Goal: Information Seeking & Learning: Learn about a topic

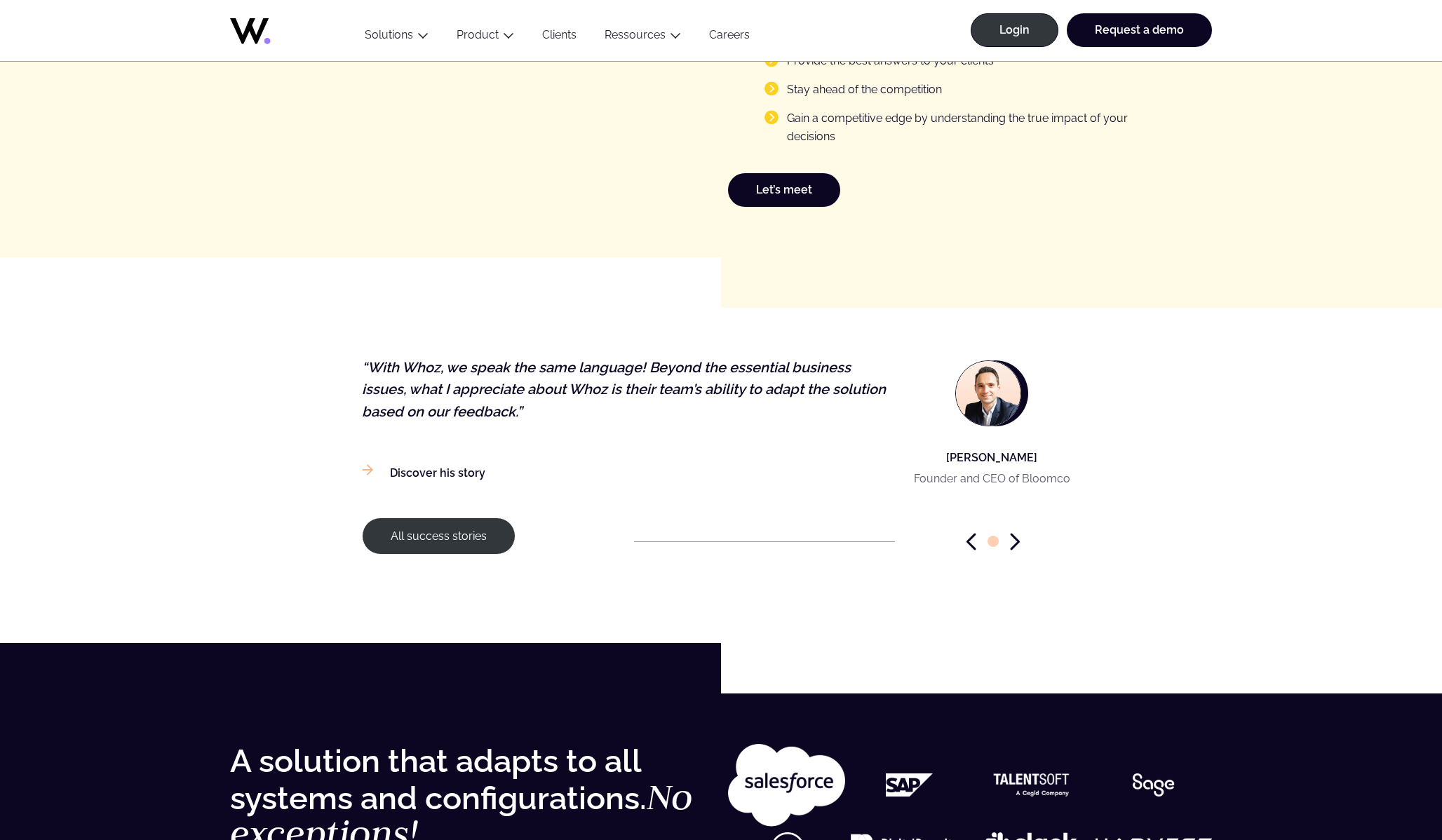
scroll to position [2037, 0]
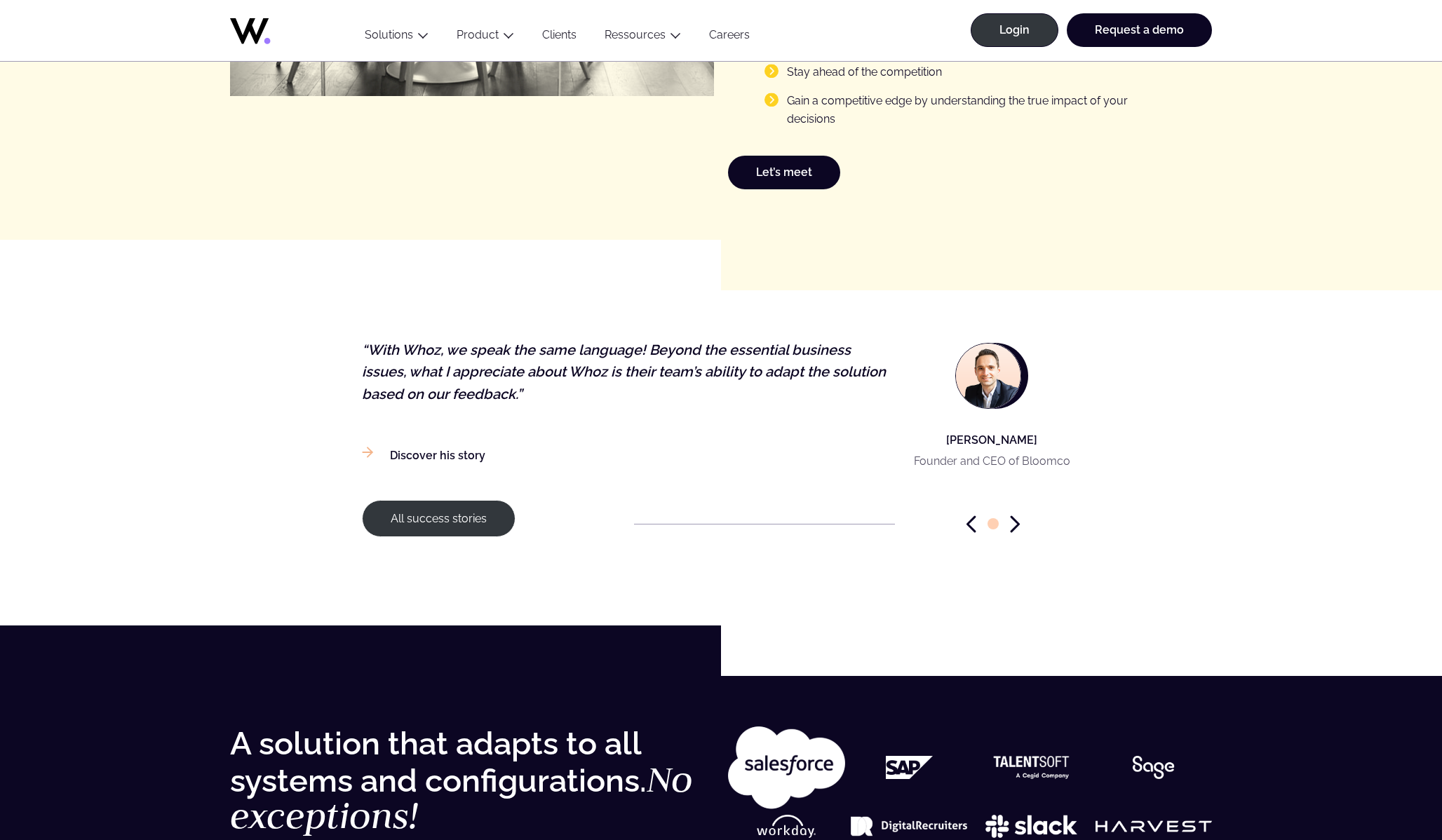
click at [1013, 519] on icon "Next slide" at bounding box center [1015, 524] width 10 height 18
click at [972, 522] on icon "Previous slide" at bounding box center [971, 524] width 10 height 18
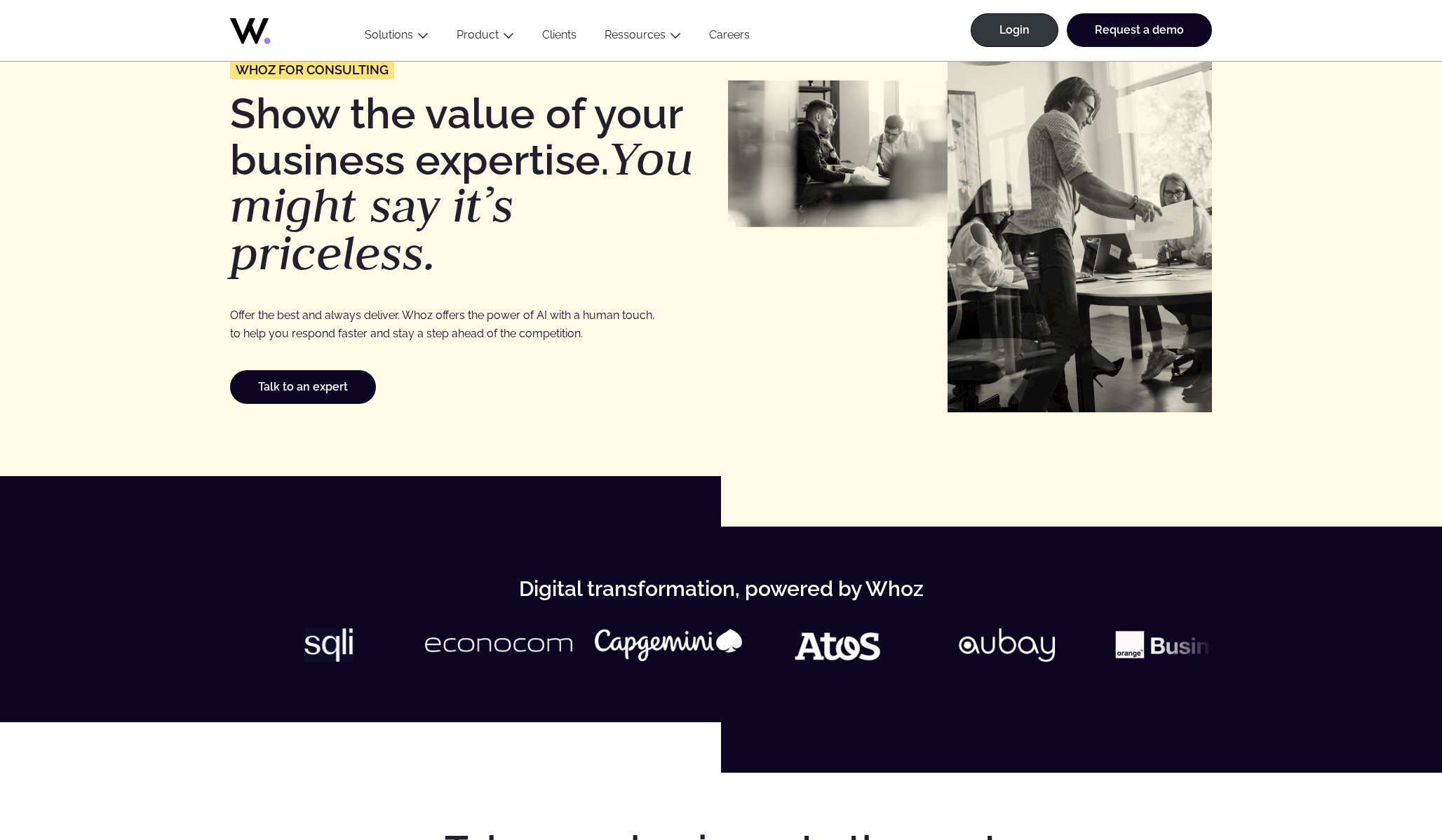
scroll to position [0, 0]
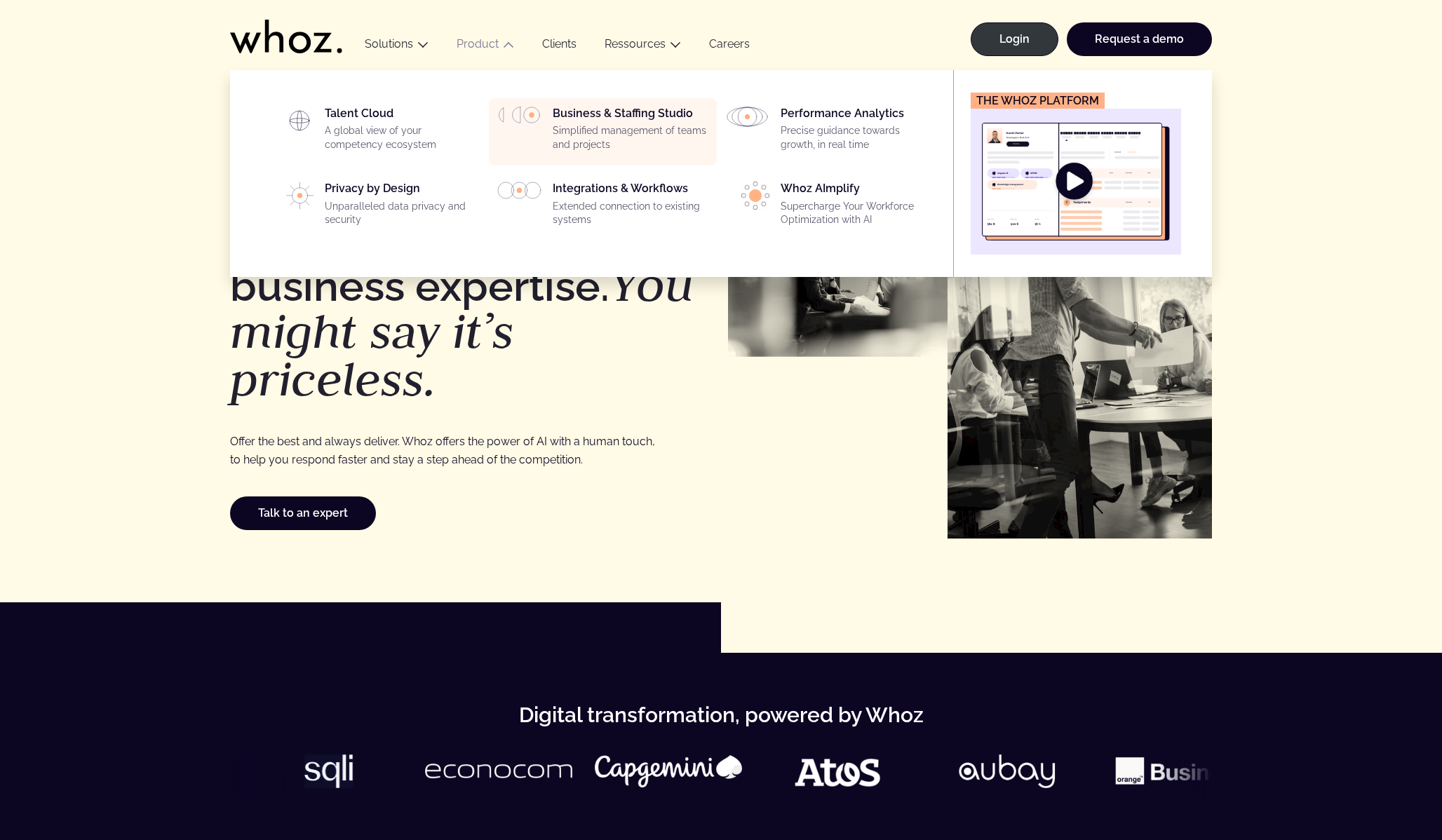
click at [608, 117] on div "Business & Staffing Studio Simplified management of teams and projects" at bounding box center [630, 131] width 155 height 51
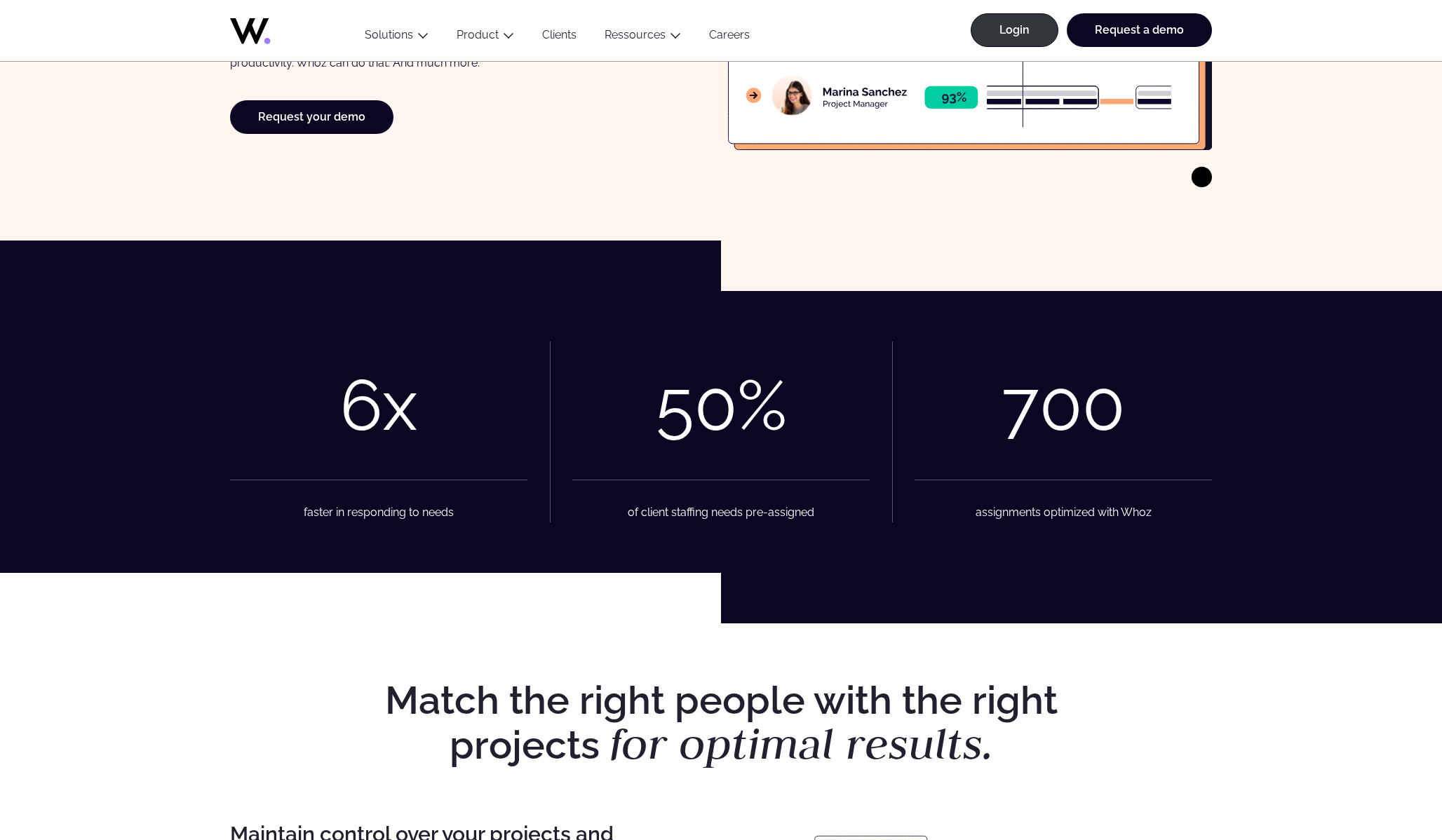
scroll to position [306, 0]
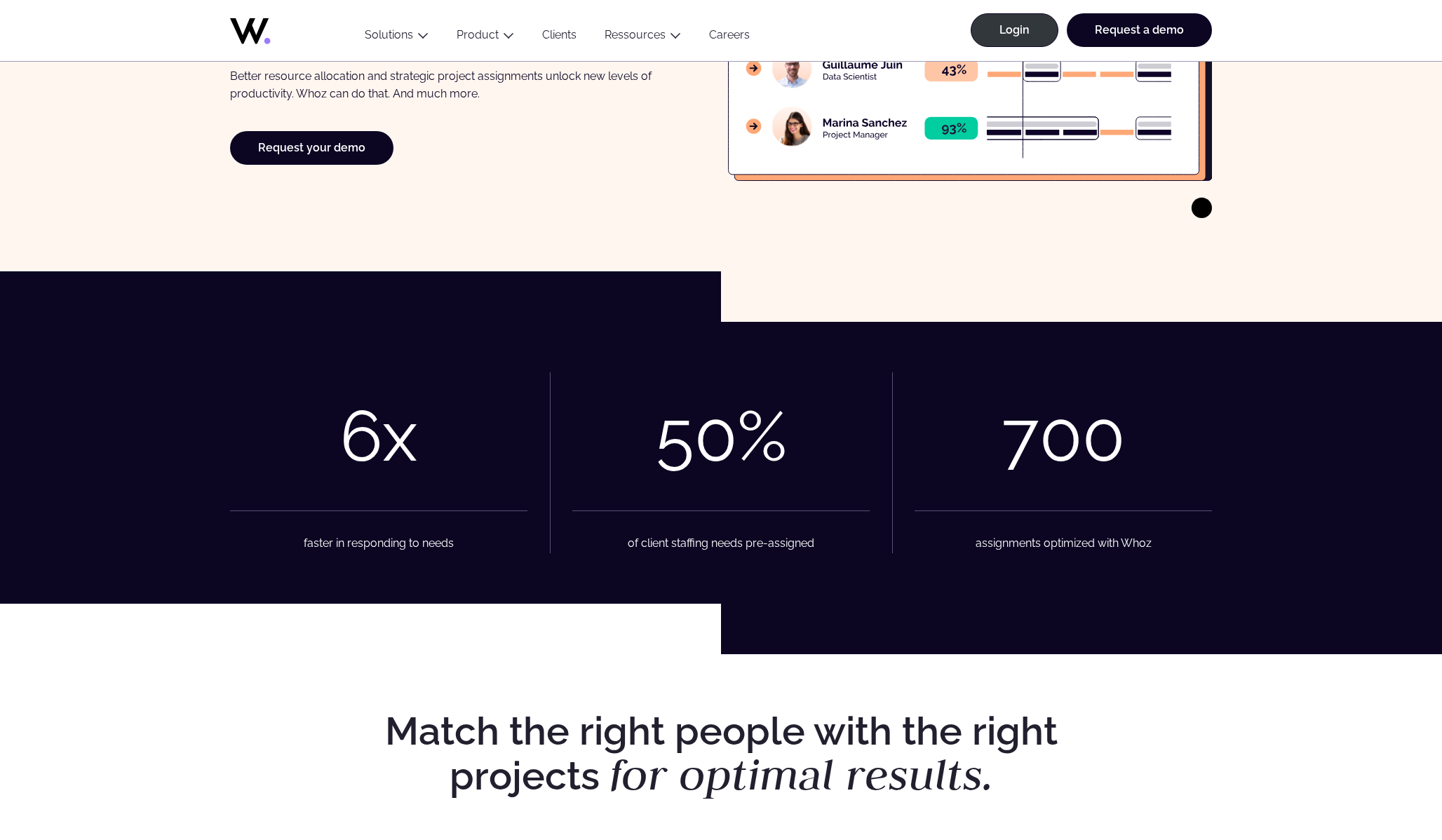
drag, startPoint x: 1126, startPoint y: 454, endPoint x: 951, endPoint y: 444, distance: 175.3
click at [951, 444] on figure "700 assignments optimized with Whoz" at bounding box center [1062, 463] width 297 height 181
drag, startPoint x: 1014, startPoint y: 444, endPoint x: 1110, endPoint y: 444, distance: 96.0
click at [1112, 444] on div "700" at bounding box center [1062, 436] width 123 height 82
click at [1110, 444] on div "700" at bounding box center [1062, 436] width 123 height 82
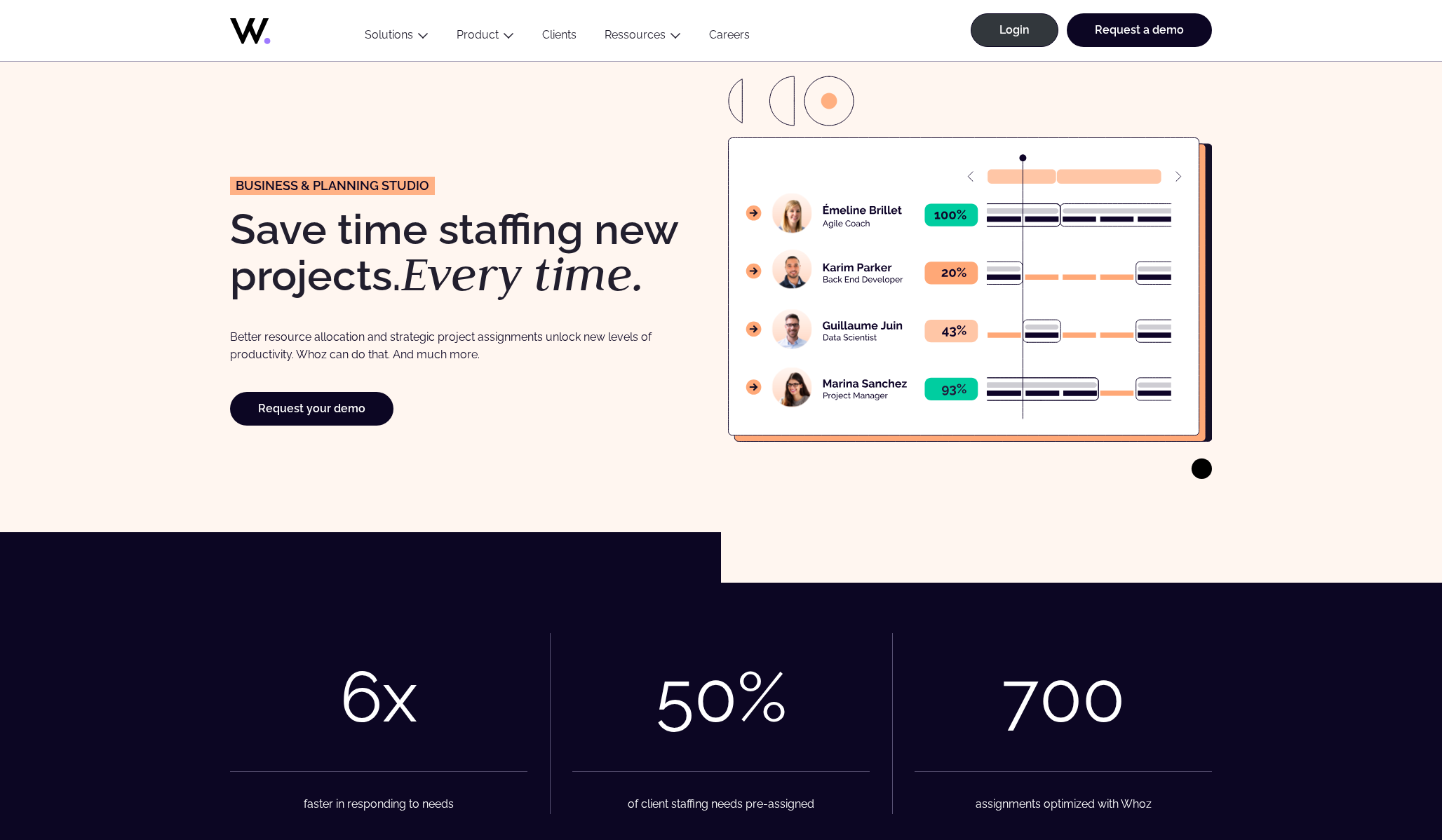
scroll to position [0, 0]
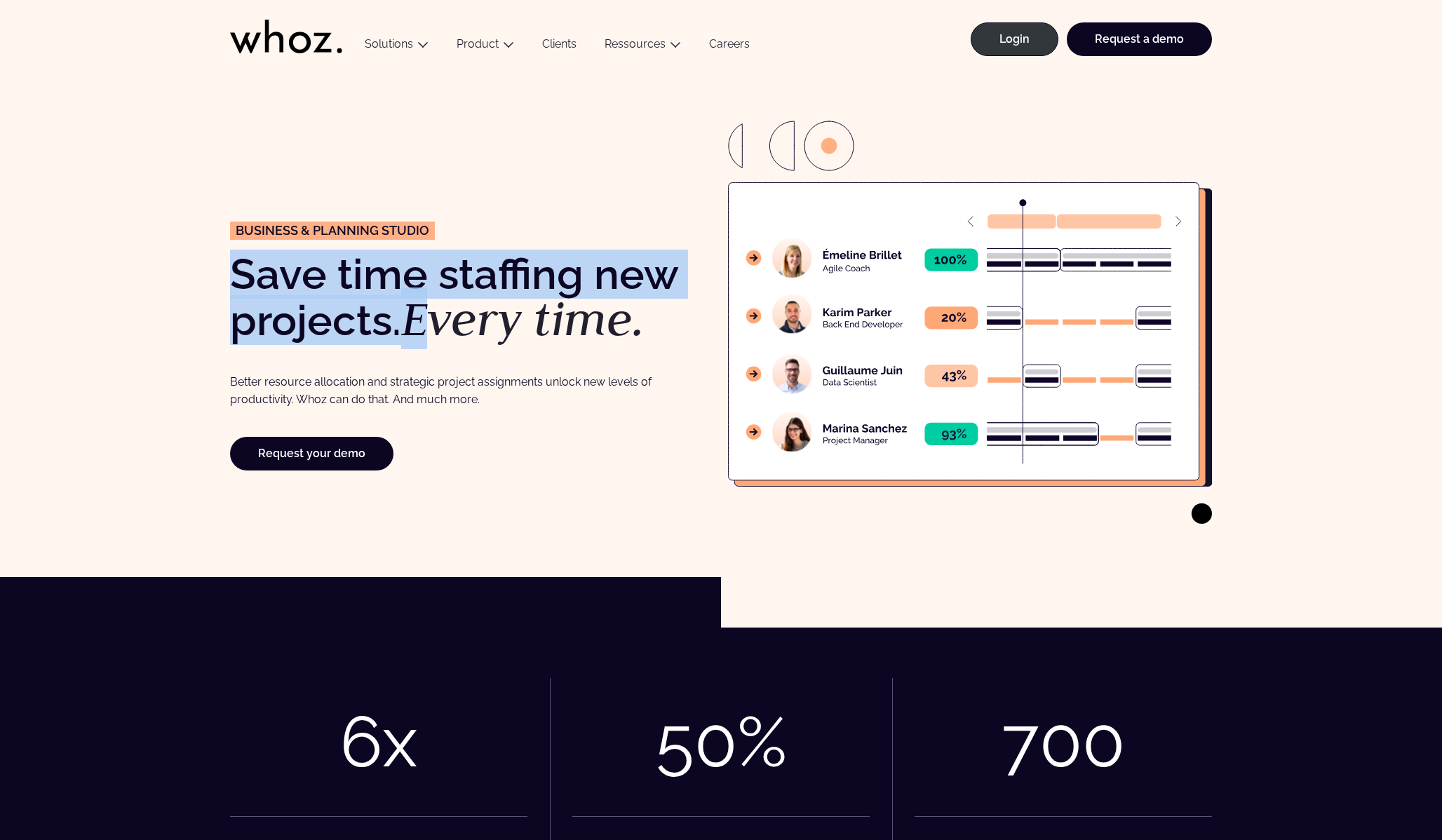
drag, startPoint x: 232, startPoint y: 266, endPoint x: 442, endPoint y: 323, distance: 217.6
click at [442, 323] on h1 "S ave time staffing new projects. Every time." at bounding box center [472, 299] width 484 height 90
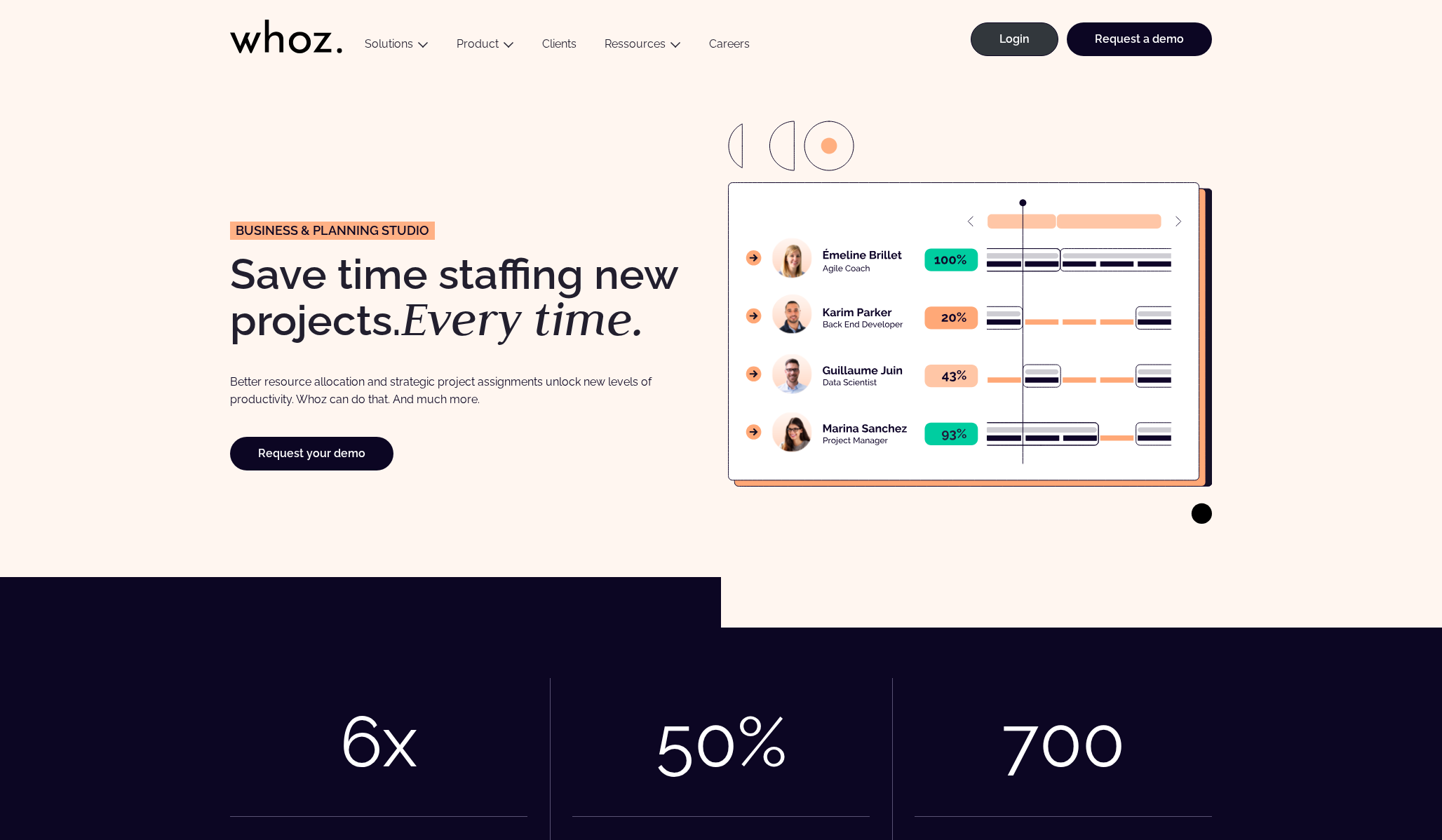
click at [533, 327] on em "Every time." at bounding box center [522, 318] width 243 height 62
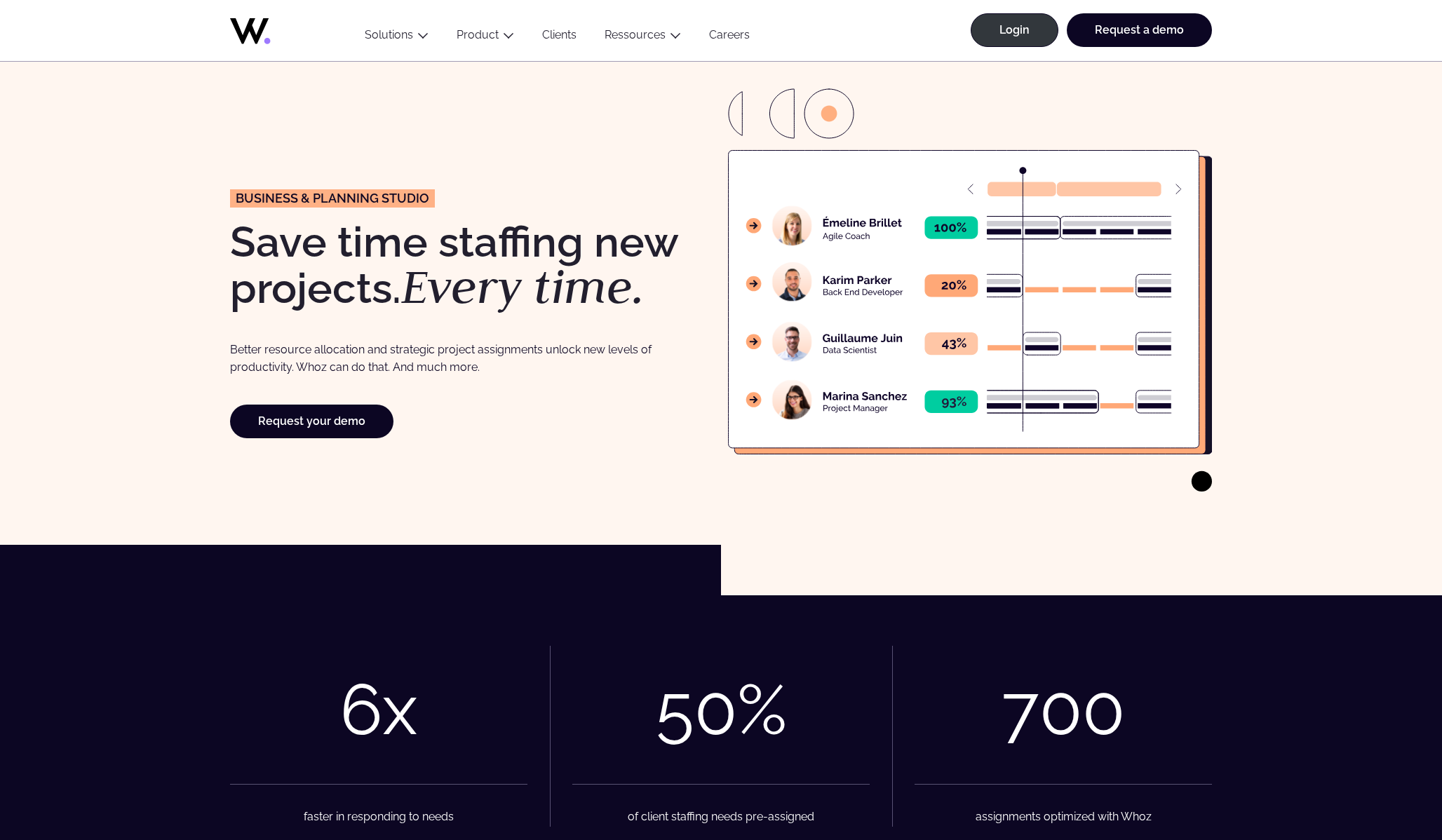
scroll to position [40, 0]
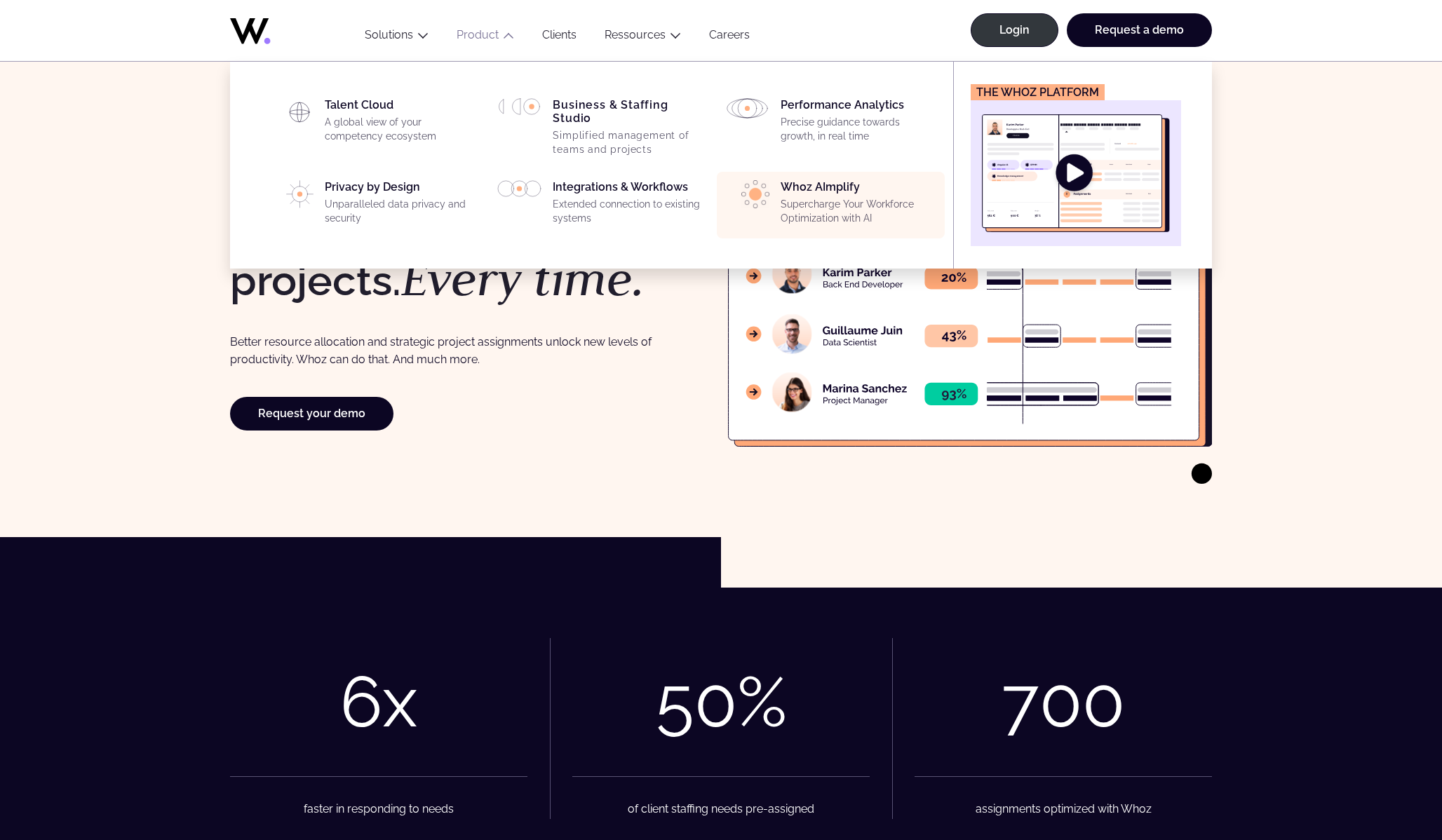
click at [842, 190] on div "Whoz AImplify Supercharge Your Workforce Optimization with AI" at bounding box center [858, 205] width 155 height 51
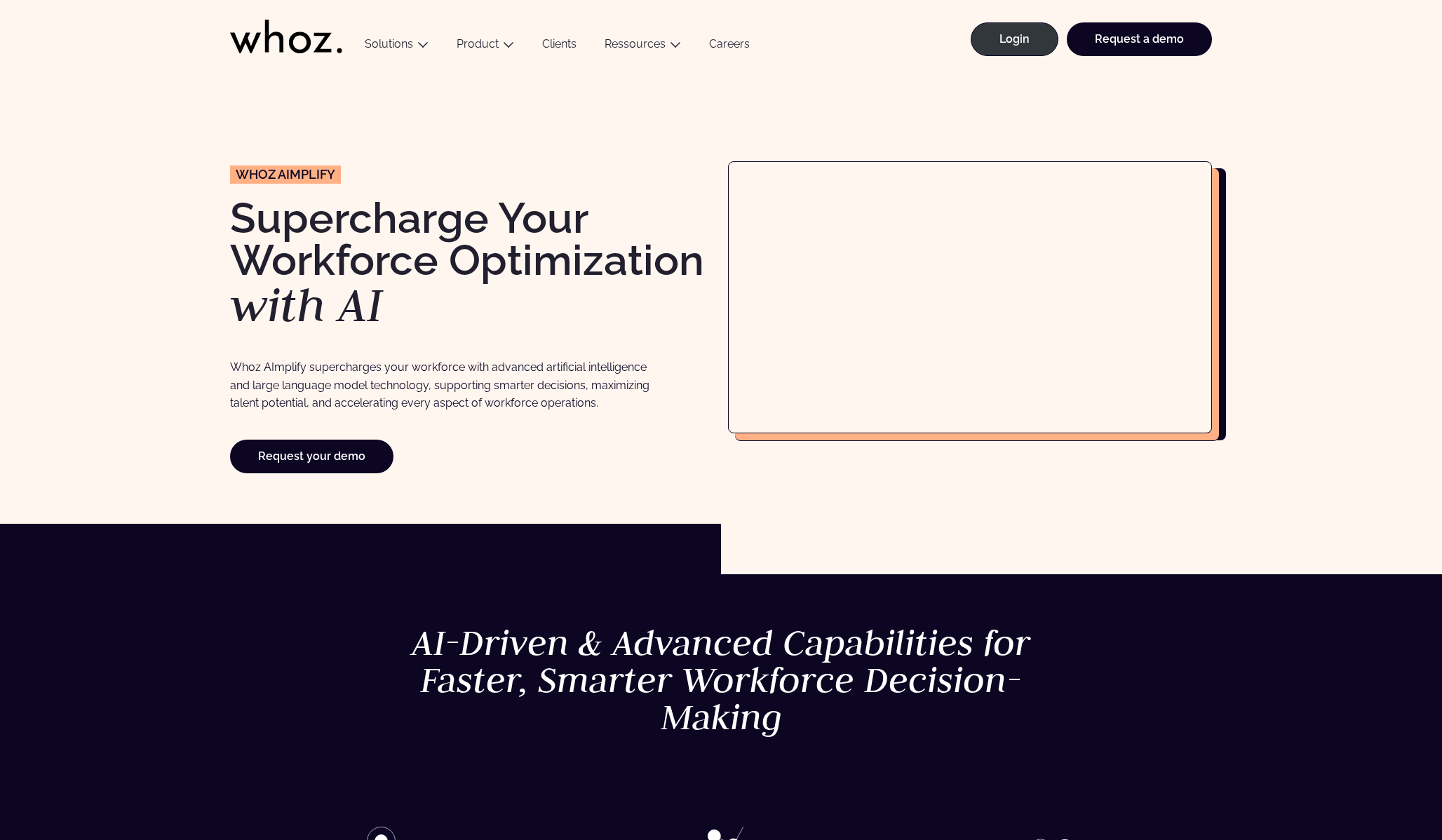
scroll to position [13, 0]
